Goal: Information Seeking & Learning: Learn about a topic

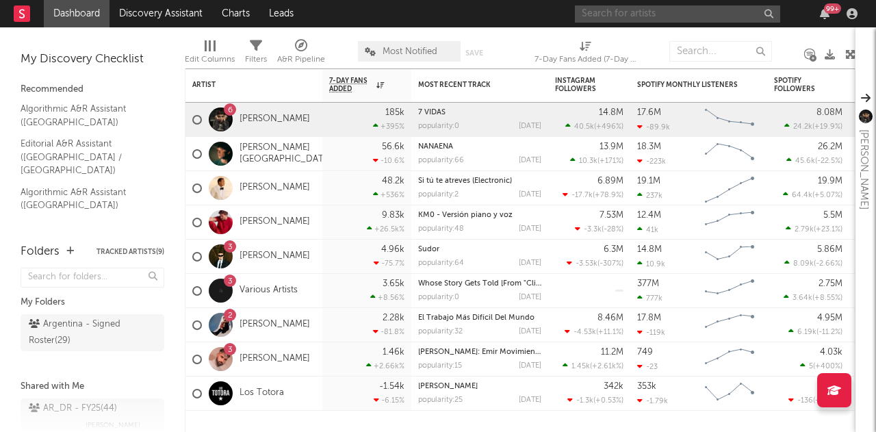
click at [704, 12] on input "text" at bounding box center [677, 13] width 205 height 17
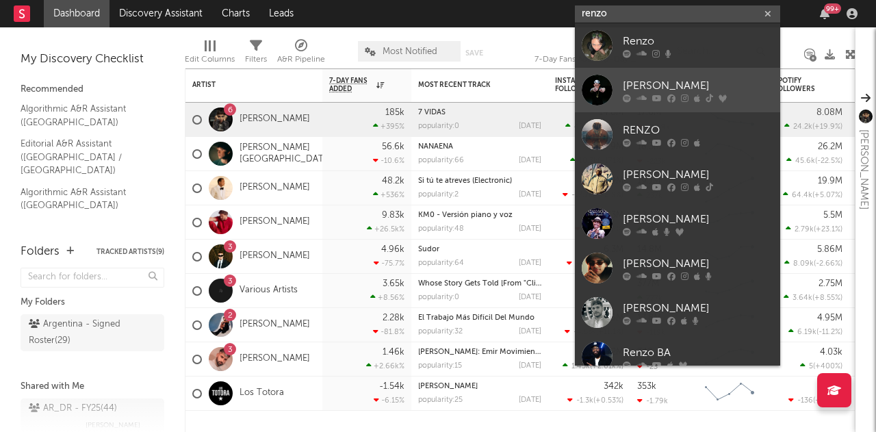
type input "renzo"
click at [761, 83] on div "[PERSON_NAME]" at bounding box center [698, 85] width 151 height 16
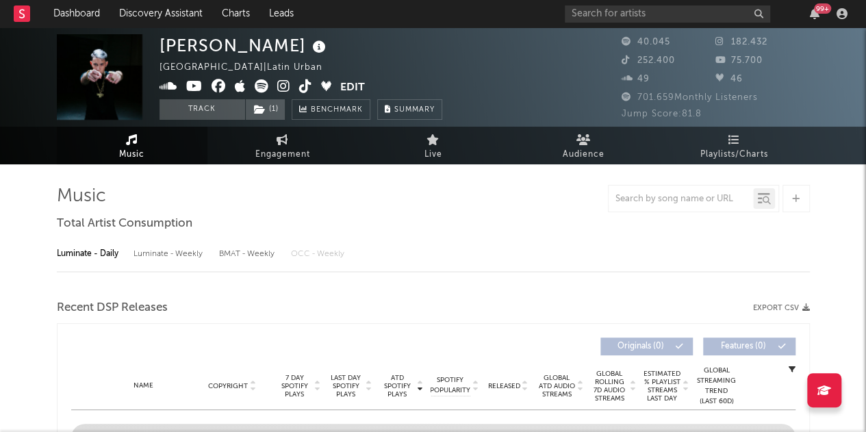
select select "6m"
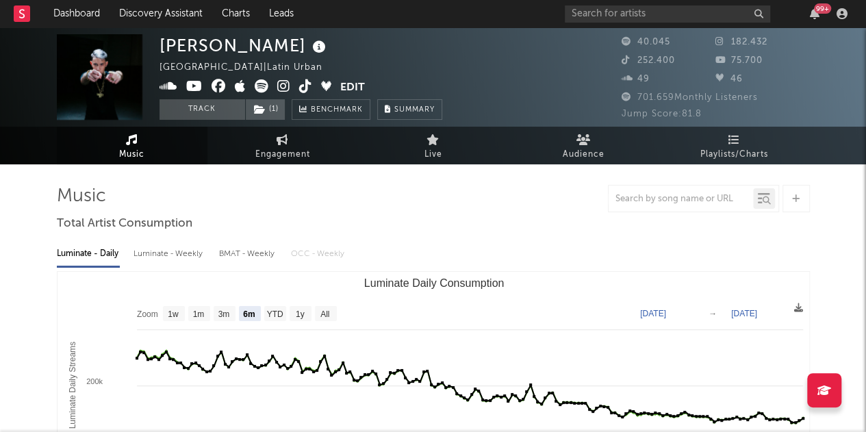
click at [259, 81] on icon at bounding box center [262, 86] width 14 height 14
click at [190, 87] on icon at bounding box center [194, 86] width 16 height 14
click at [307, 86] on icon at bounding box center [305, 86] width 13 height 14
click at [289, 86] on span at bounding box center [249, 87] width 181 height 17
click at [283, 81] on link at bounding box center [283, 88] width 13 height 14
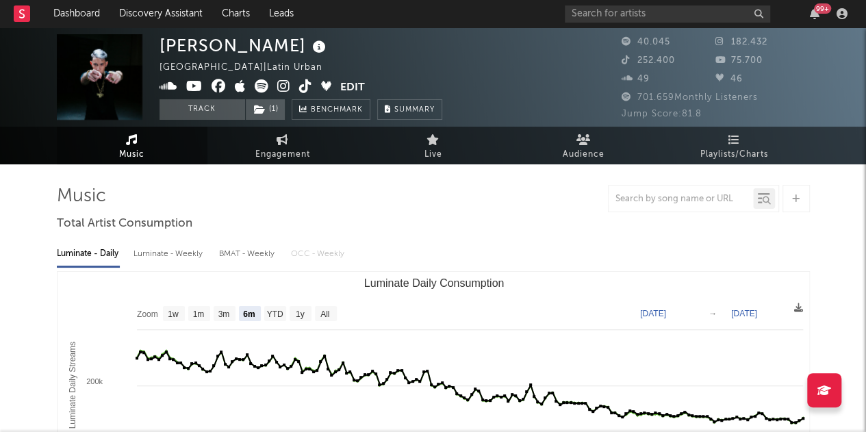
click at [257, 86] on icon at bounding box center [262, 86] width 14 height 14
